Goal: Information Seeking & Learning: Learn about a topic

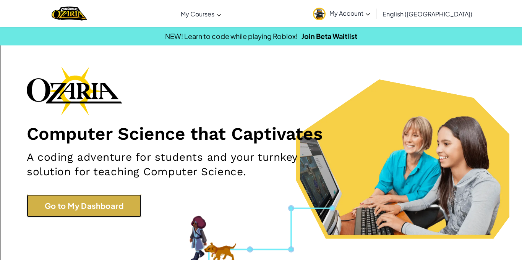
click at [66, 199] on link "Go to My Dashboard" at bounding box center [84, 206] width 115 height 23
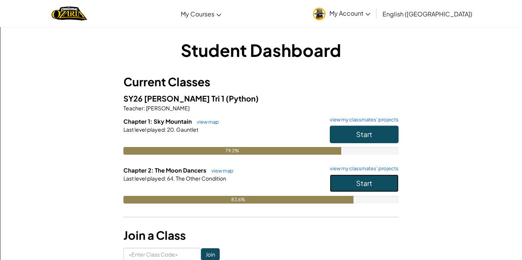
click at [387, 179] on button "Start" at bounding box center [364, 184] width 69 height 18
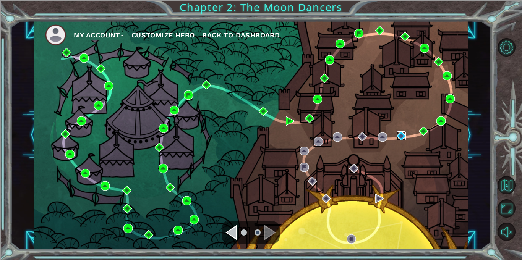
click at [400, 136] on img at bounding box center [401, 135] width 9 height 9
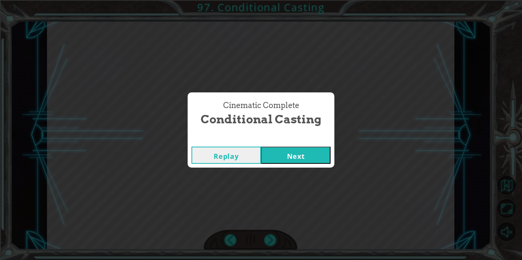
click at [303, 161] on button "Next" at bounding box center [296, 155] width 70 height 17
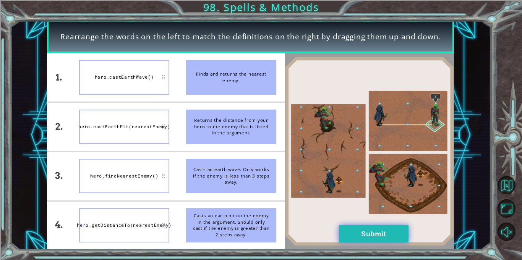
click at [372, 234] on button "Submit" at bounding box center [374, 234] width 70 height 17
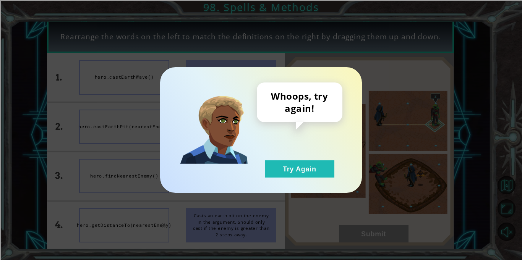
click at [407, 130] on div "Whoops, try again! Try Again" at bounding box center [261, 130] width 522 height 260
click at [312, 174] on button "Try Again" at bounding box center [300, 169] width 70 height 17
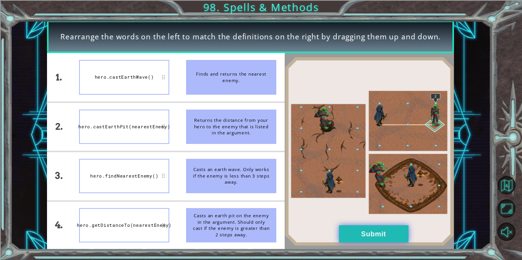
click at [339, 235] on button "Submit" at bounding box center [374, 234] width 70 height 17
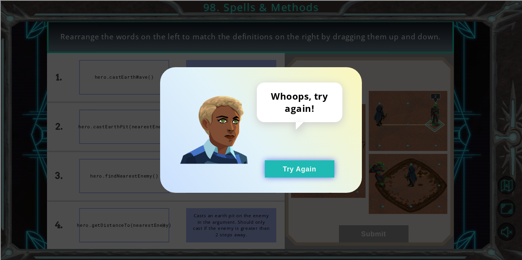
click at [312, 170] on button "Try Again" at bounding box center [300, 169] width 70 height 17
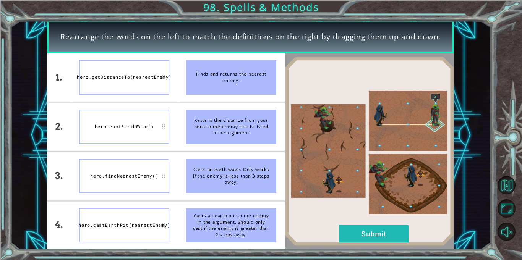
click at [110, 78] on div "hero.getDistanceTo(nearestEnemy)" at bounding box center [124, 77] width 90 height 34
click at [114, 92] on div "hero.getDistanceTo(nearestEnemy)" at bounding box center [124, 77] width 90 height 34
click at [366, 238] on button "Submit" at bounding box center [374, 234] width 70 height 17
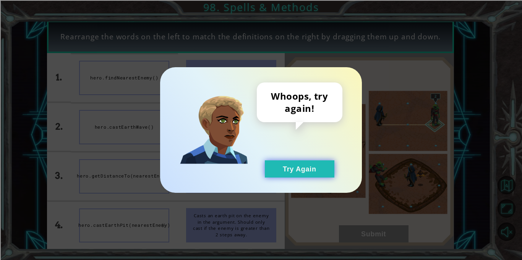
click at [289, 171] on button "Try Again" at bounding box center [300, 169] width 70 height 17
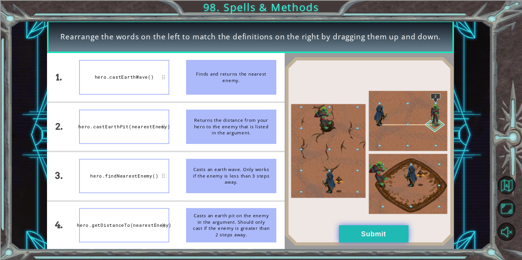
click at [385, 241] on button "Submit" at bounding box center [374, 234] width 70 height 17
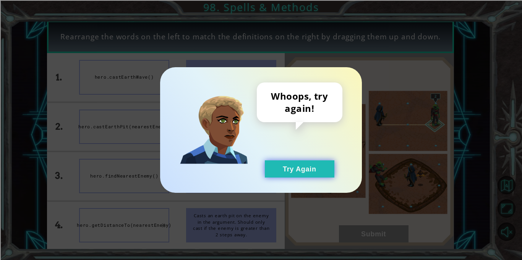
click at [315, 168] on button "Try Again" at bounding box center [300, 169] width 70 height 17
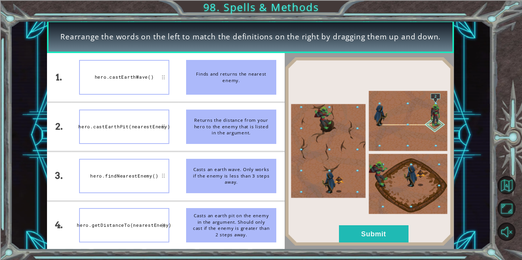
click at [347, 139] on img at bounding box center [369, 151] width 169 height 189
click at [424, 188] on img at bounding box center [369, 151] width 169 height 189
click at [425, 181] on img at bounding box center [369, 151] width 169 height 189
click at [382, 226] on button "Submit" at bounding box center [374, 234] width 70 height 17
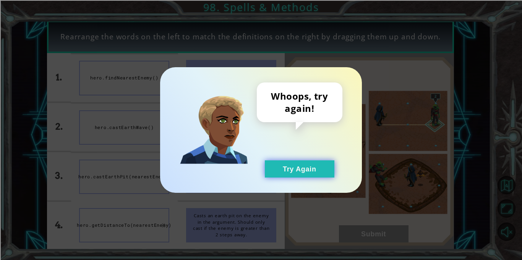
click at [313, 165] on button "Try Again" at bounding box center [300, 169] width 70 height 17
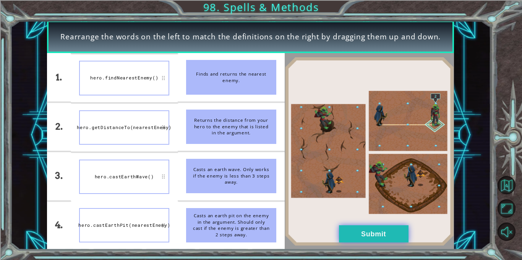
click at [387, 237] on button "Submit" at bounding box center [374, 234] width 70 height 17
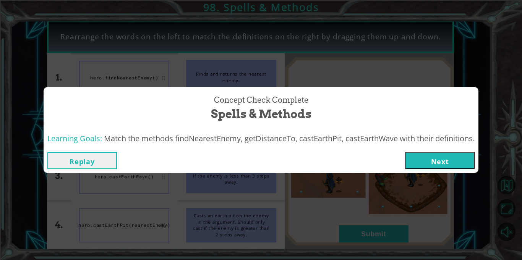
click at [459, 164] on button "Next" at bounding box center [440, 160] width 70 height 17
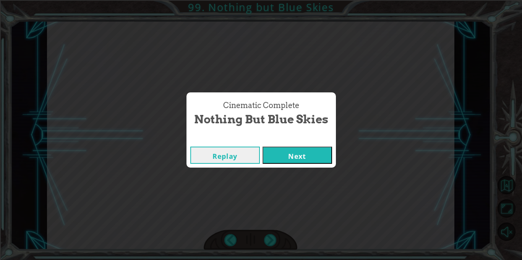
click at [284, 178] on div "Cinematic Complete Nothing but Blue Skies Replay Next" at bounding box center [261, 130] width 522 height 260
click at [291, 153] on button "Next" at bounding box center [298, 155] width 70 height 17
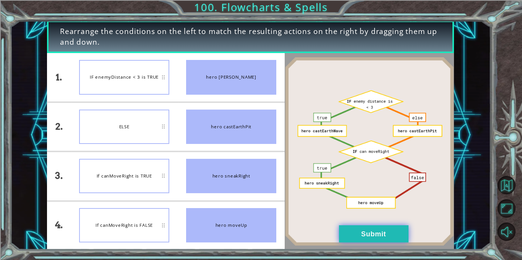
click at [392, 243] on button "Submit" at bounding box center [374, 234] width 70 height 17
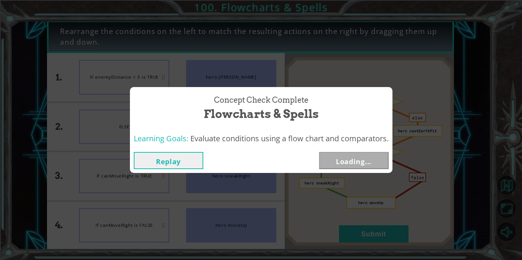
click at [390, 237] on div "Concept Check Complete Flowcharts & Spells Learning Goals: Evaluate conditions …" at bounding box center [261, 130] width 522 height 260
click at [364, 167] on button "Next" at bounding box center [354, 160] width 70 height 17
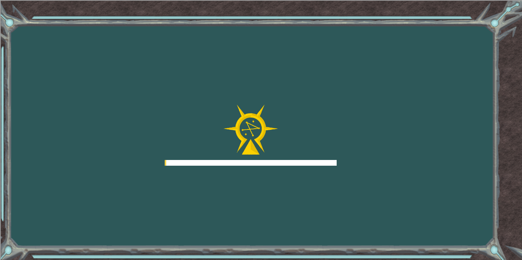
click at [372, 161] on div "Goals Error loading from server. Try refreshing the page. You'll need to join a…" at bounding box center [261, 130] width 522 height 260
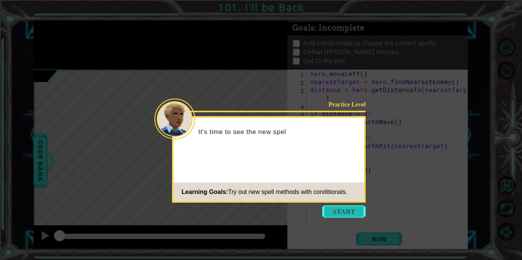
click at [349, 214] on button "Start" at bounding box center [344, 212] width 44 height 12
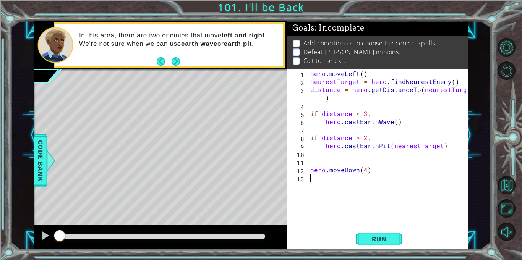
click at [334, 213] on div "hero . moveLeft ( ) nearestTarget = hero . findNearestEnemy ( ) distance = hero…" at bounding box center [389, 158] width 161 height 177
click at [341, 251] on div "1 ההההההההההההההההההההההההההההההההההההההההההההההההההההההההההההההההההההההההההההה…" at bounding box center [261, 130] width 522 height 260
click at [374, 242] on span "Run" at bounding box center [379, 239] width 30 height 8
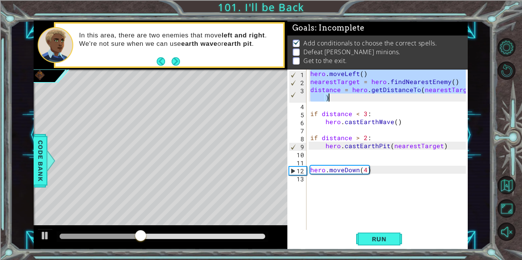
drag, startPoint x: 310, startPoint y: 74, endPoint x: 416, endPoint y: 102, distance: 110.0
click at [416, 102] on div "hero . moveLeft ( ) nearestTarget = hero . findNearestEnemy ( ) distance = hero…" at bounding box center [389, 158] width 161 height 177
type textarea "distance = hero.getDistanceTo(nearestTarget)"
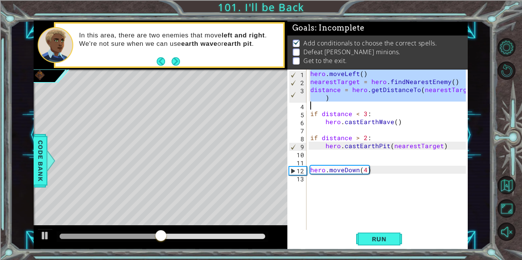
click at [315, 180] on div "hero . moveLeft ( ) nearestTarget = hero . findNearestEnemy ( ) distance = hero…" at bounding box center [389, 158] width 161 height 177
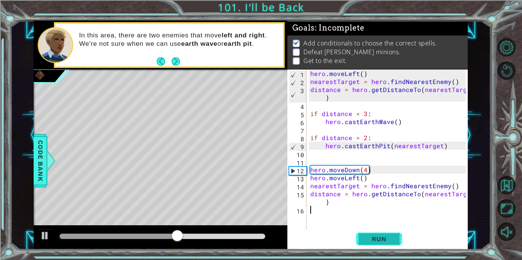
click at [376, 243] on span "Run" at bounding box center [379, 239] width 30 height 8
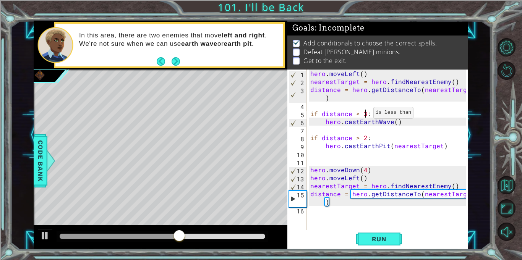
click at [364, 115] on div "hero . moveLeft ( ) nearestTarget = hero . findNearestEnemy ( ) distance = hero…" at bounding box center [389, 158] width 161 height 177
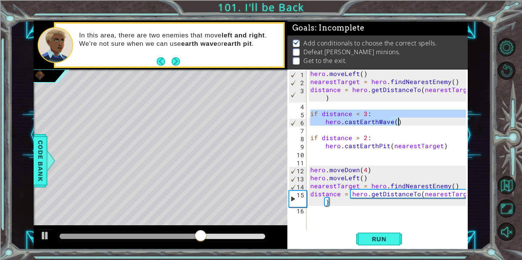
drag, startPoint x: 309, startPoint y: 112, endPoint x: 412, endPoint y: 123, distance: 103.7
click at [412, 123] on div "hero . moveLeft ( ) nearestTarget = hero . findNearestEnemy ( ) distance = hero…" at bounding box center [389, 158] width 161 height 177
click at [412, 123] on div "hero . moveLeft ( ) nearestTarget = hero . findNearestEnemy ( ) distance = hero…" at bounding box center [387, 150] width 157 height 161
type textarea "hero.castEarthWave()"
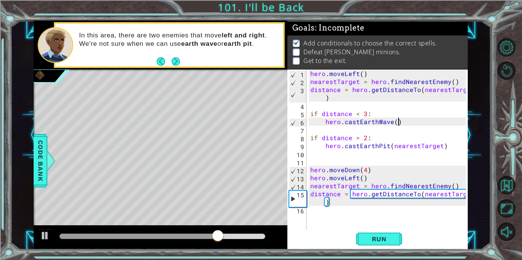
click at [321, 215] on div "hero . moveLeft ( ) nearestTarget = hero . findNearestEnemy ( ) distance = hero…" at bounding box center [389, 158] width 161 height 177
paste textarea "hero.castEarthWave()"
type textarea "hero.castEarthWave()"
